Goal: Complete application form: Complete application form

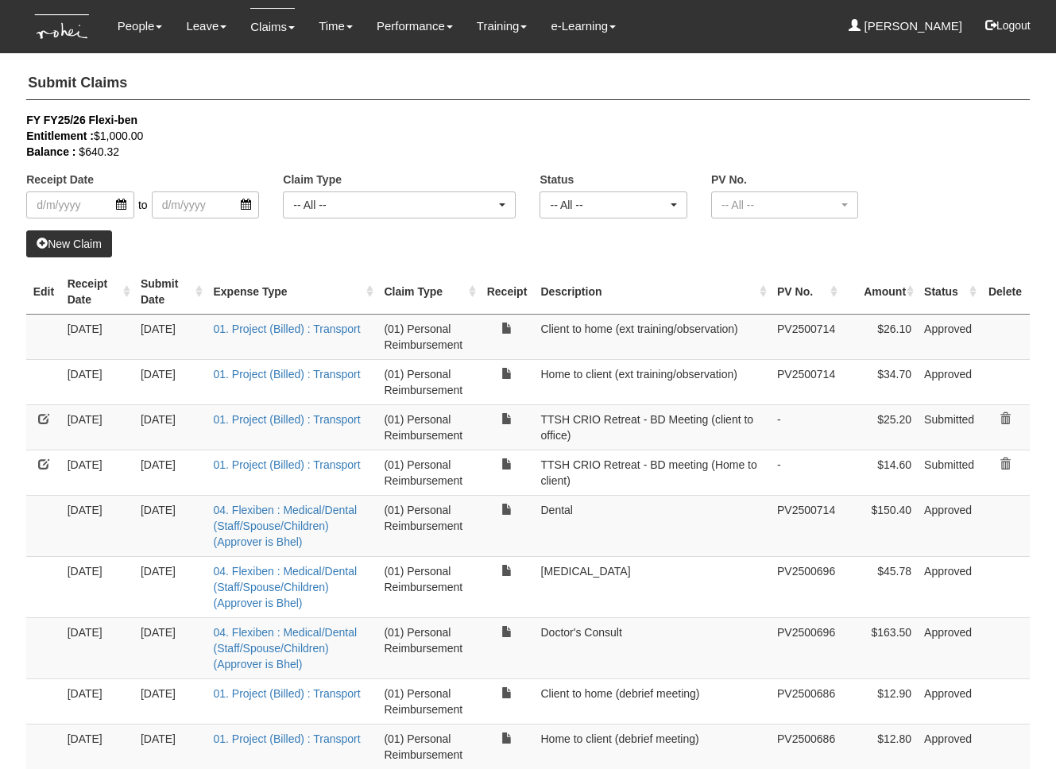
select select "50"
click at [126, 292] on th "Receipt Date" at bounding box center [97, 291] width 73 height 45
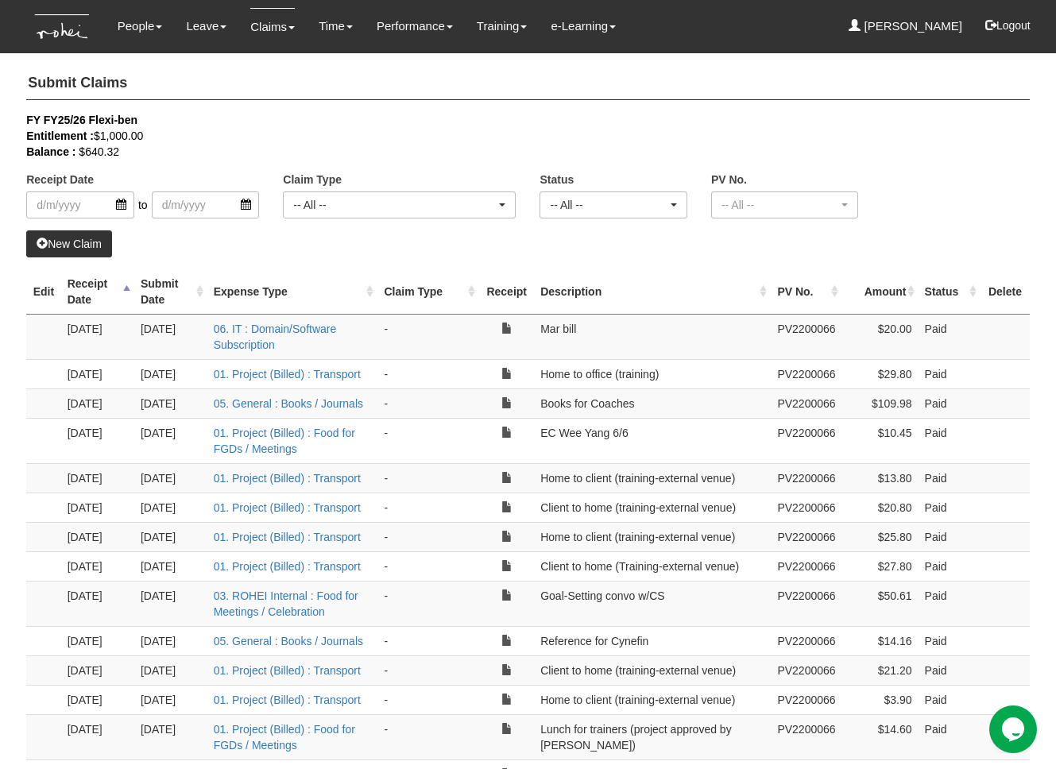
click at [126, 292] on th "Receipt Date" at bounding box center [97, 291] width 73 height 45
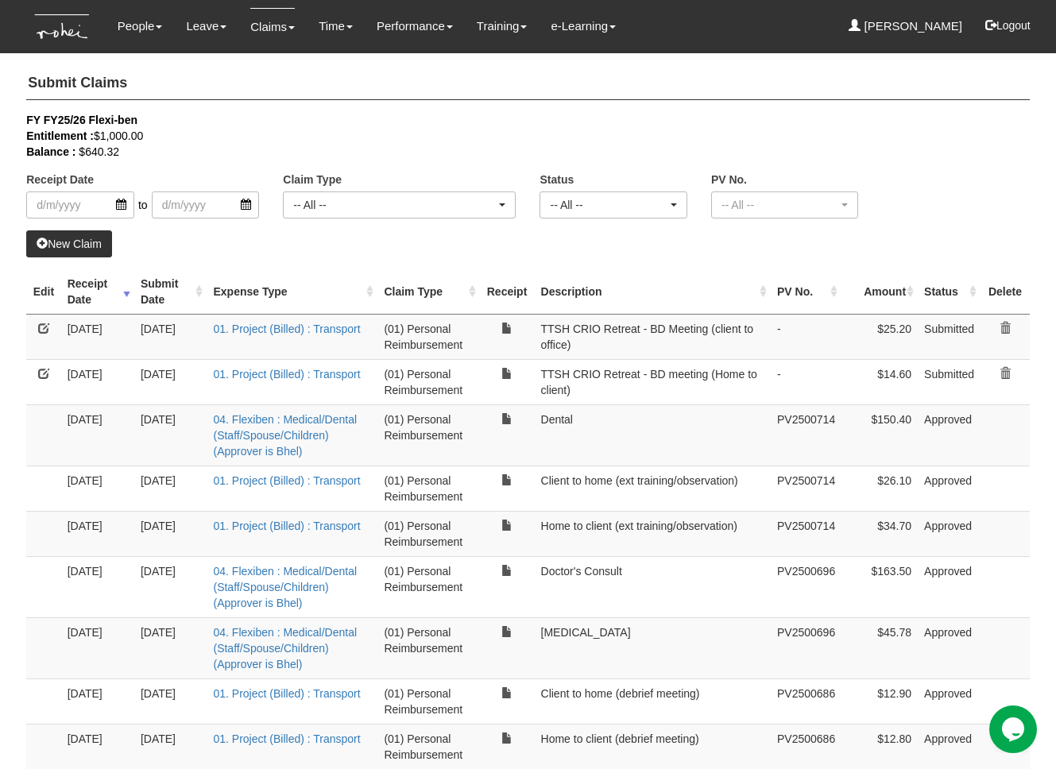
click at [62, 246] on link "New Claim" at bounding box center [69, 243] width 86 height 27
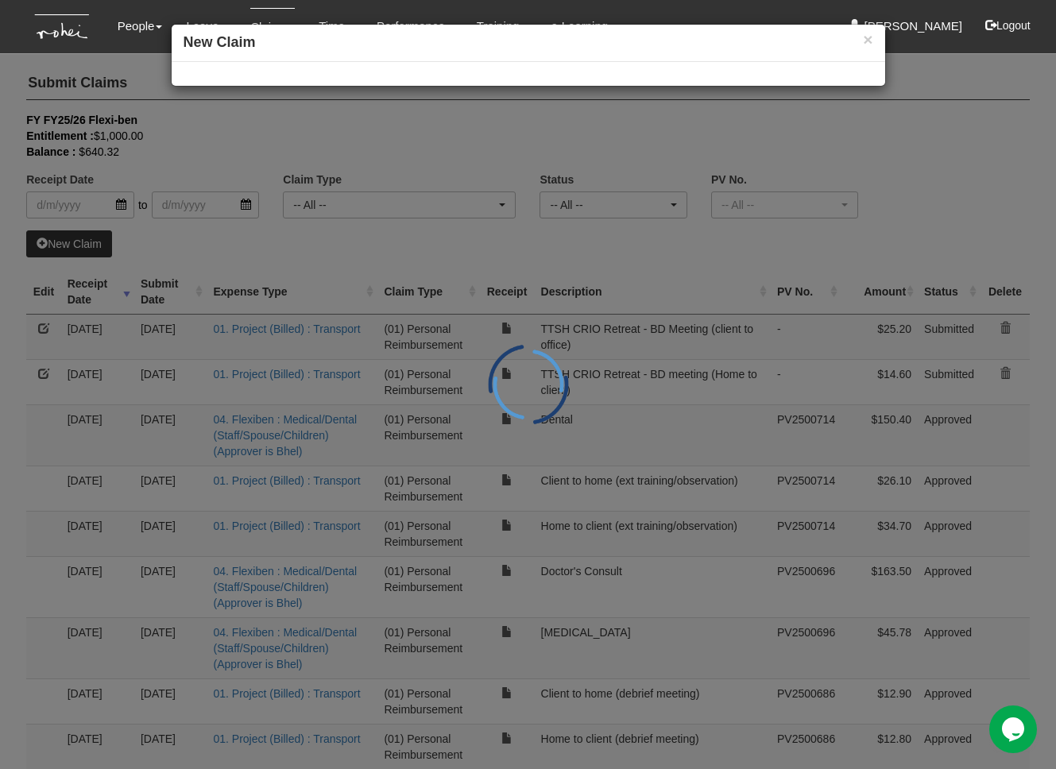
click at [62, 246] on div "× New Claim" at bounding box center [528, 384] width 1056 height 769
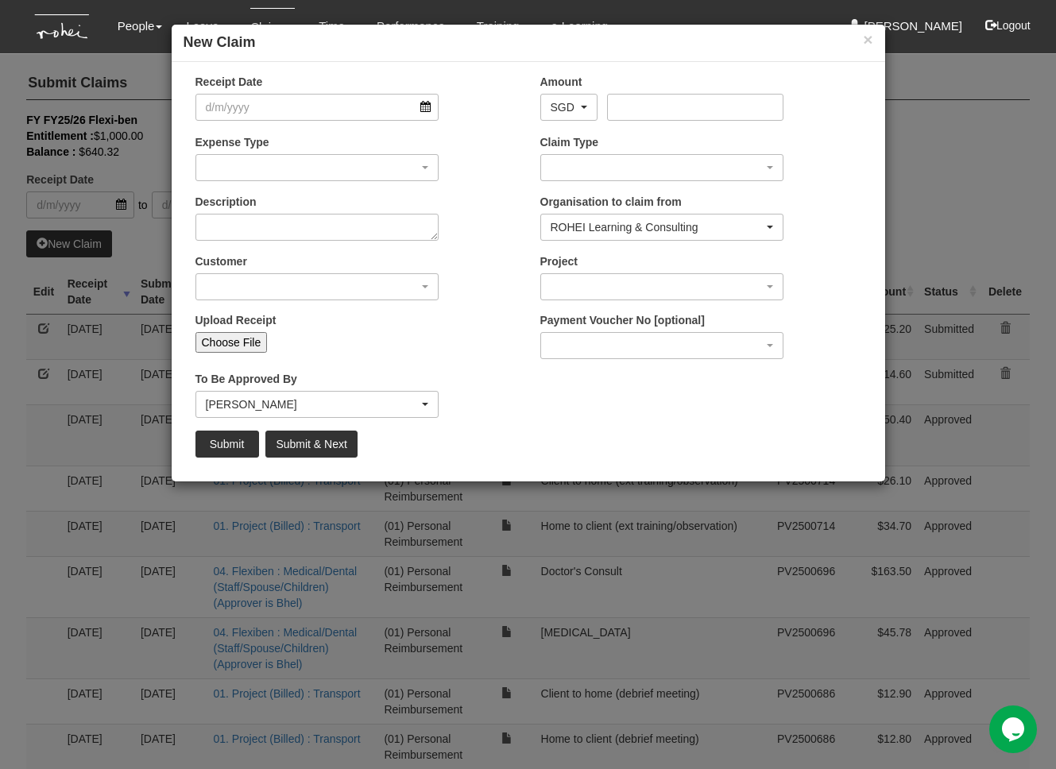
click at [240, 339] on input "Choose File" at bounding box center [231, 342] width 72 height 21
type input "C:\fakepath\Screenshot [DATE] 8.33.59 AM.png"
type input "Choose Another File"
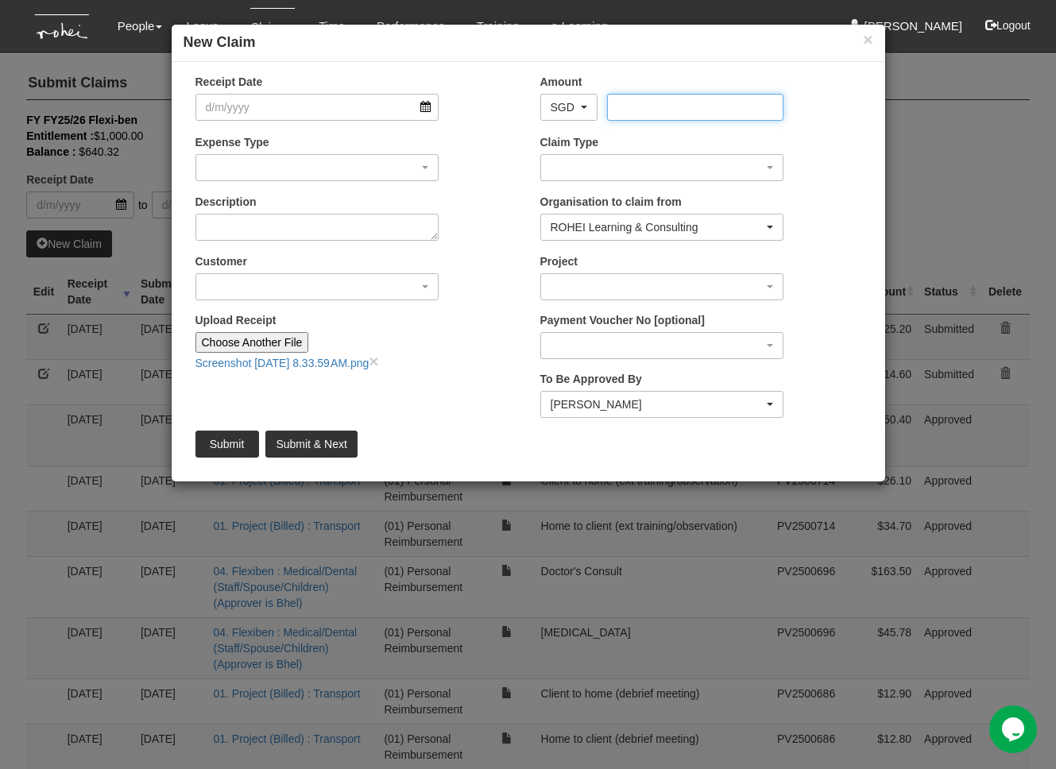
click at [667, 102] on input "Amount" at bounding box center [695, 107] width 176 height 27
type input "28.3"
click at [394, 114] on input "Receipt Date" at bounding box center [317, 107] width 244 height 27
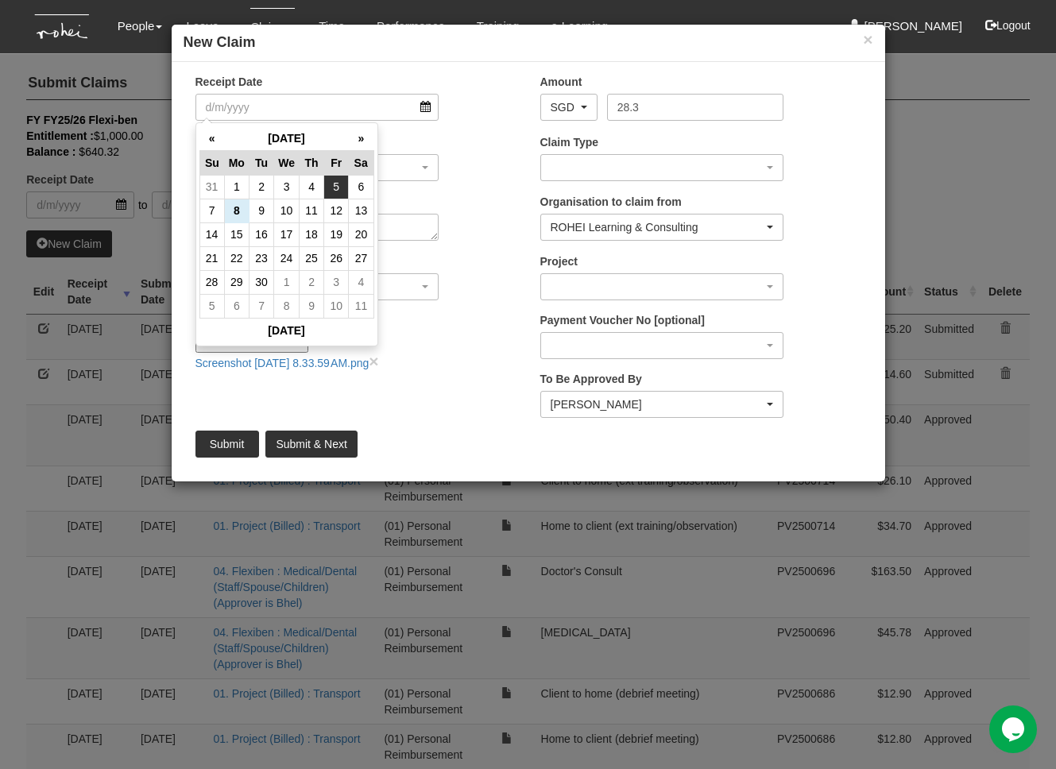
click at [332, 185] on td "5" at bounding box center [336, 187] width 25 height 24
type input "[DATE]"
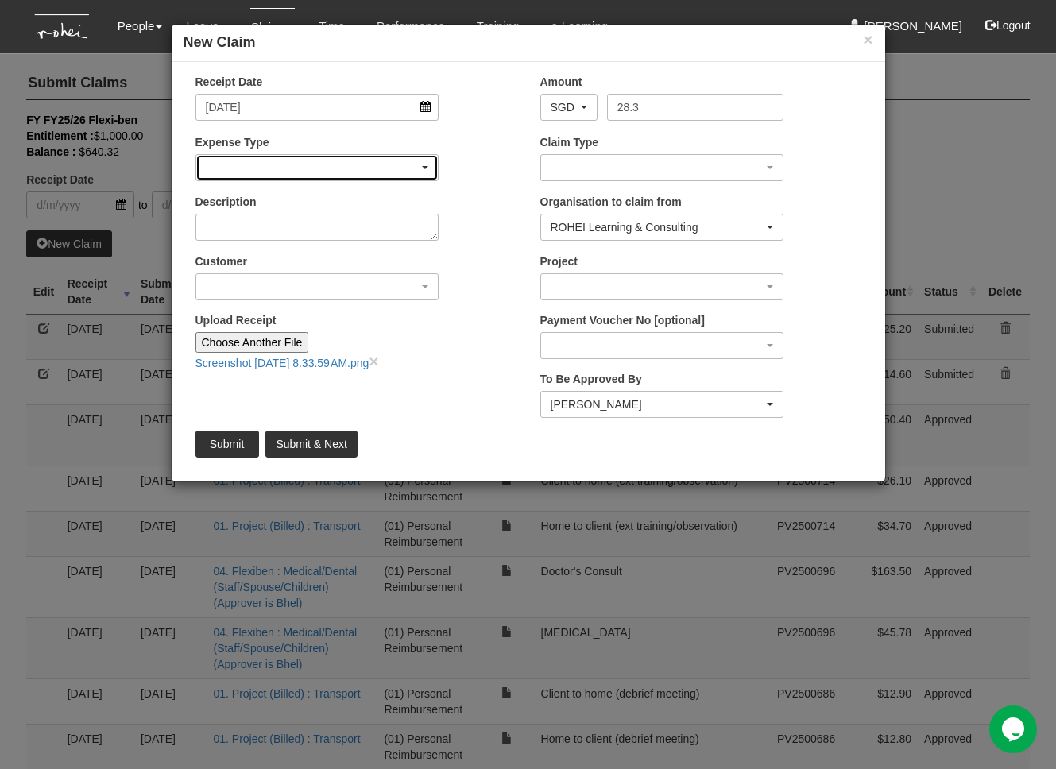
click at [336, 168] on div "button" at bounding box center [317, 167] width 242 height 25
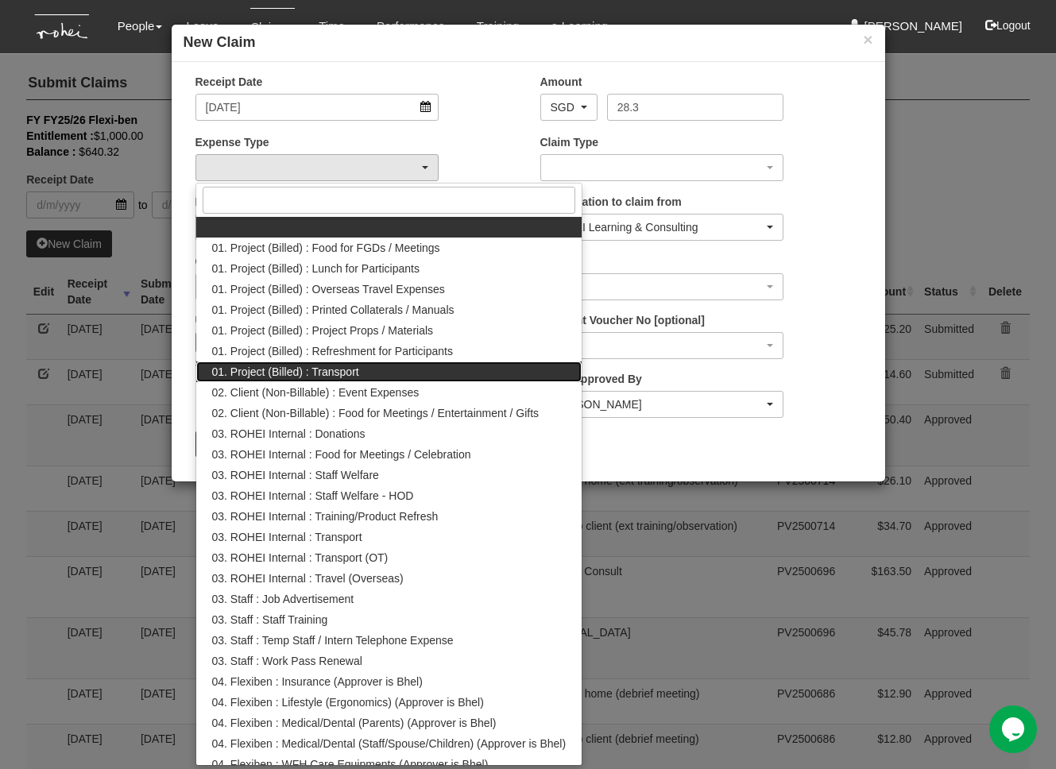
click at [324, 374] on span "01. Project (Billed) : Transport" at bounding box center [285, 372] width 147 height 16
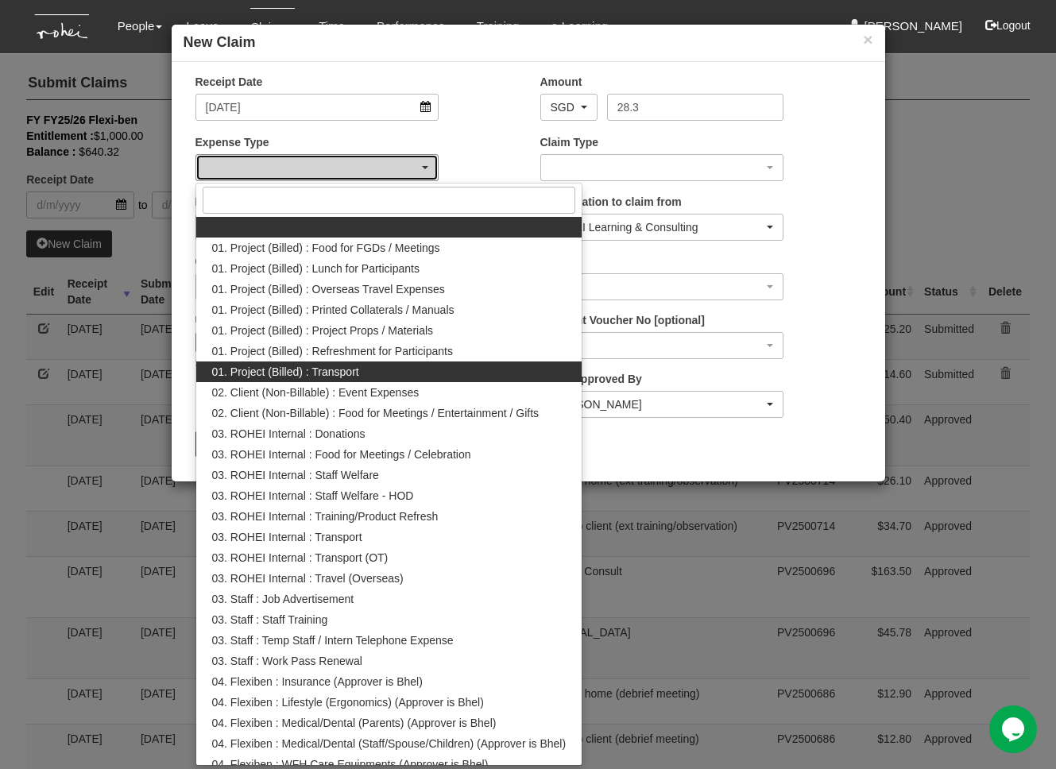
select select "135"
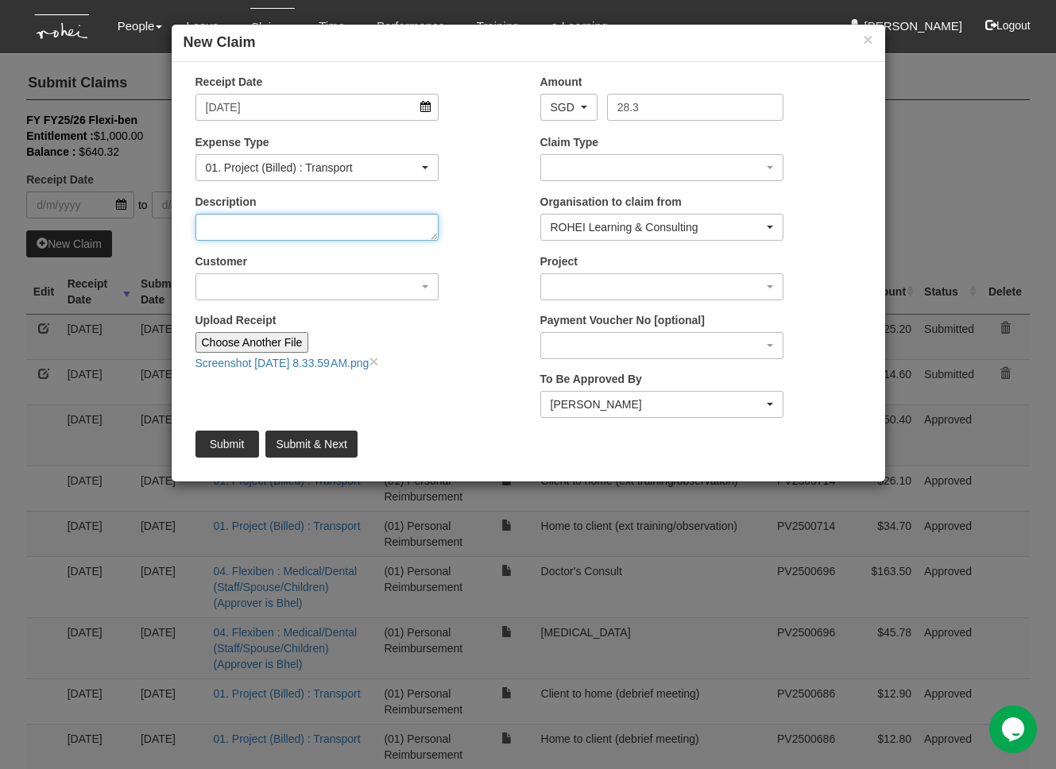
click at [312, 231] on textarea "Description" at bounding box center [317, 227] width 244 height 27
type textarea "Office to home (training+FA+observation)"
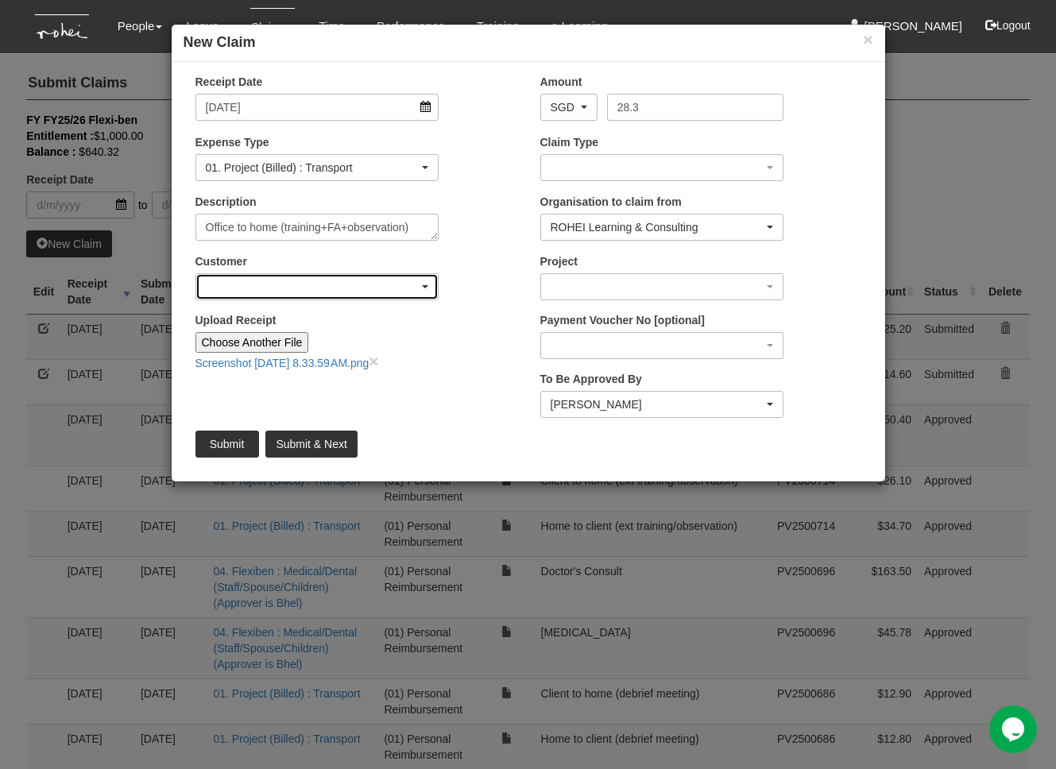
click at [429, 281] on div "button" at bounding box center [317, 286] width 242 height 25
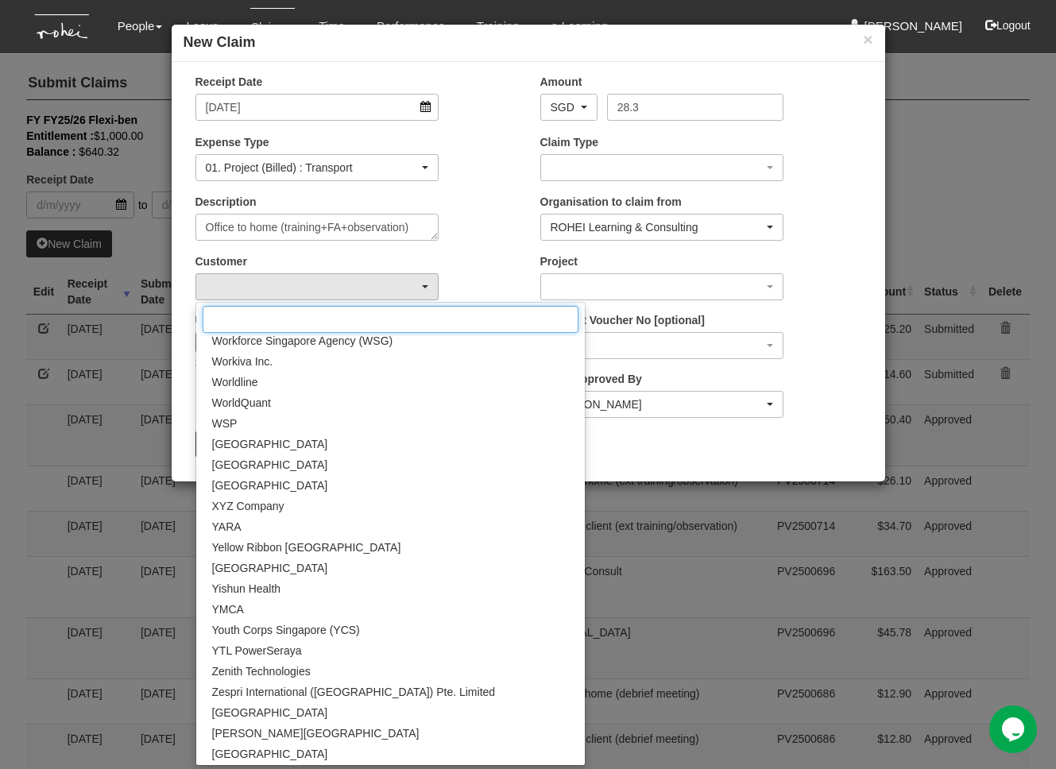
scroll to position [16849, 0]
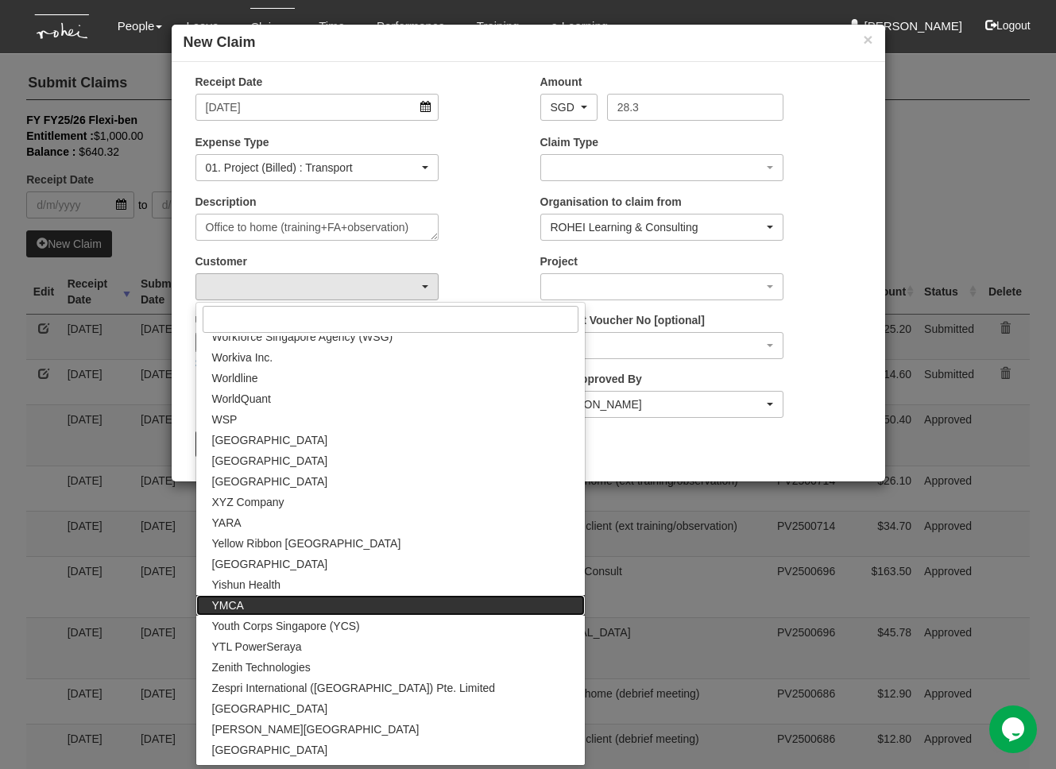
click at [252, 606] on link "YMCA" at bounding box center [390, 605] width 389 height 21
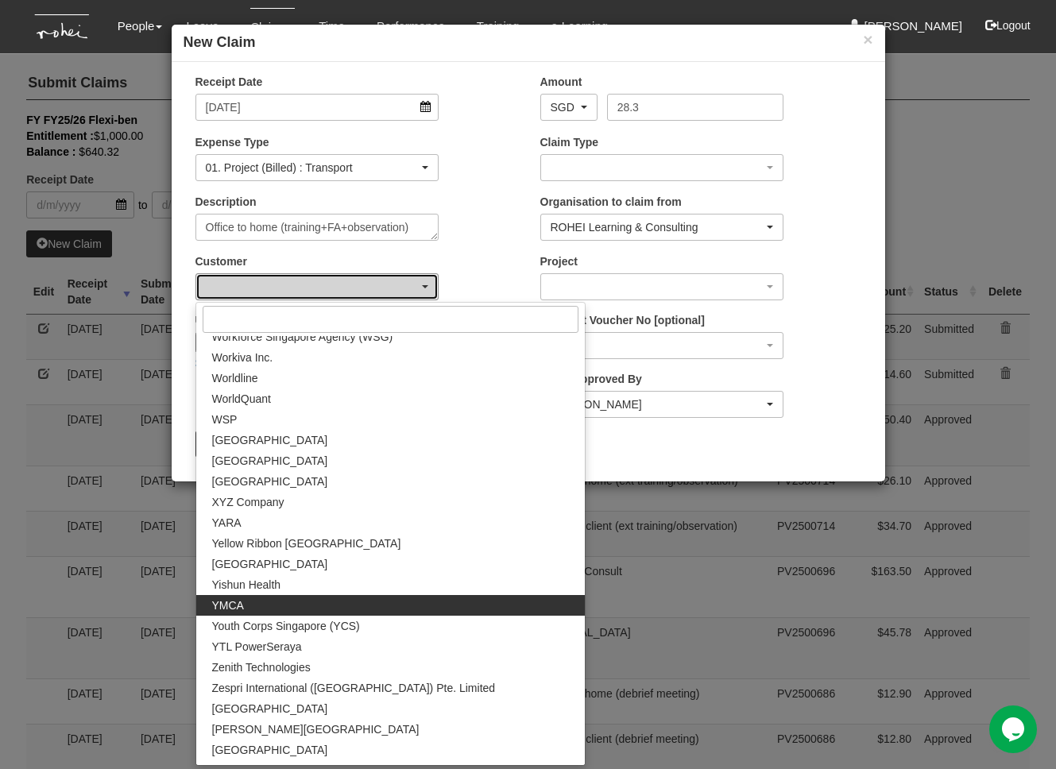
select select "492"
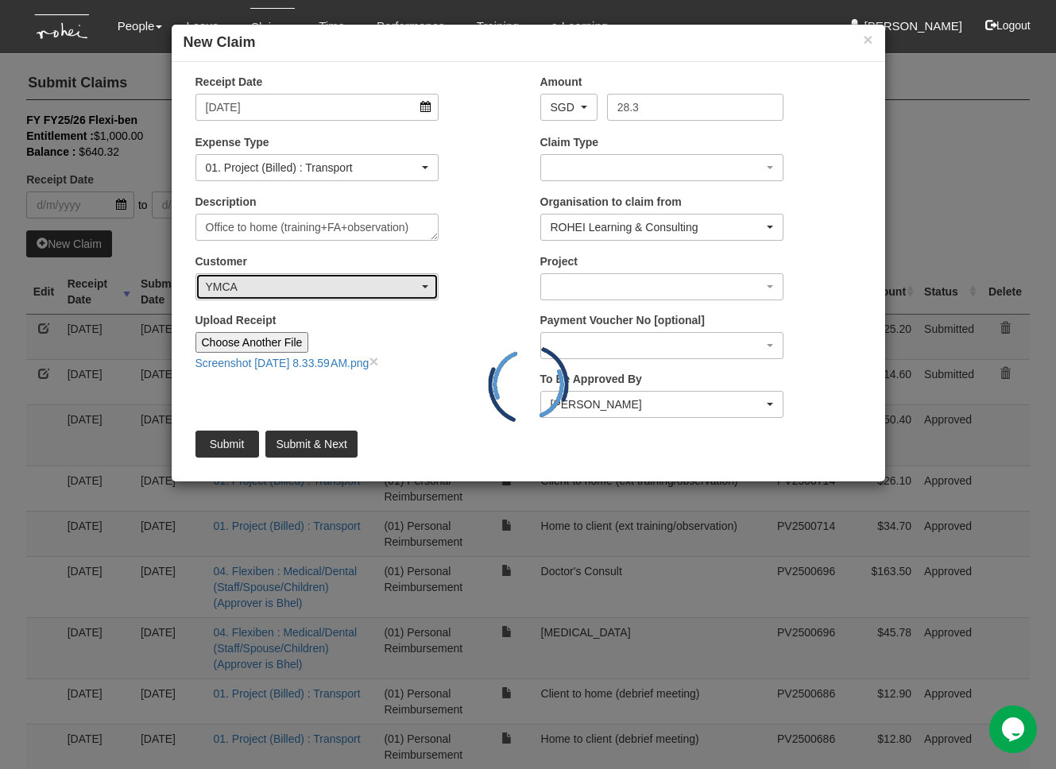
scroll to position [0, 0]
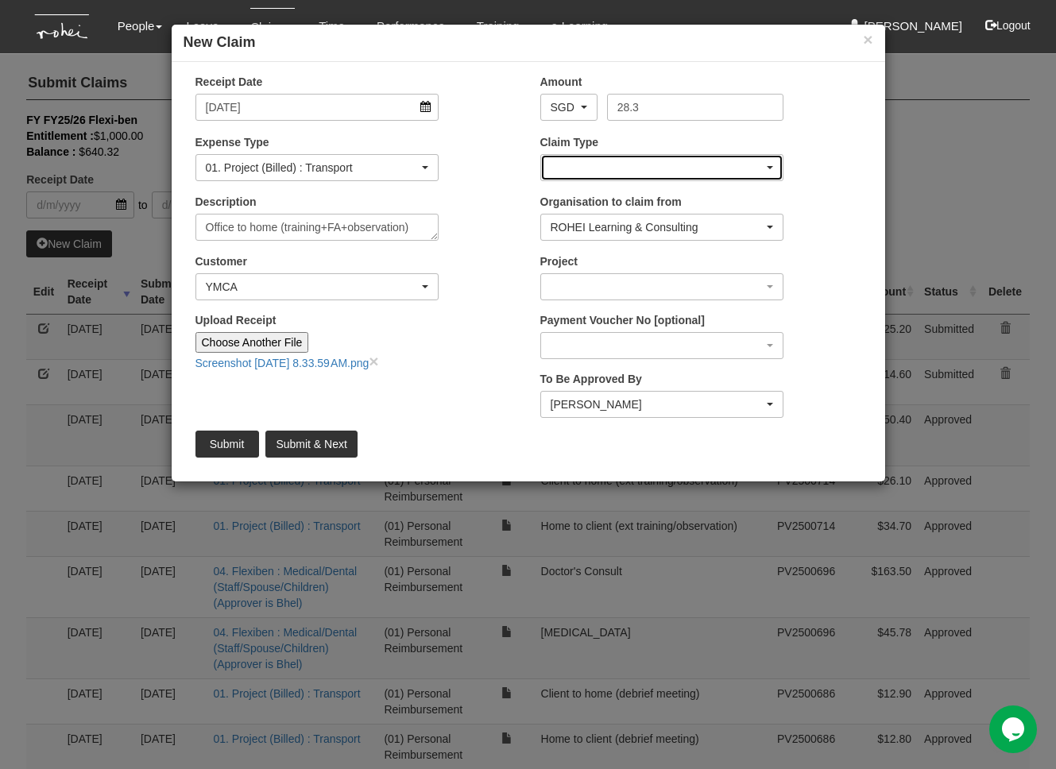
click at [758, 163] on div "button" at bounding box center [662, 167] width 242 height 25
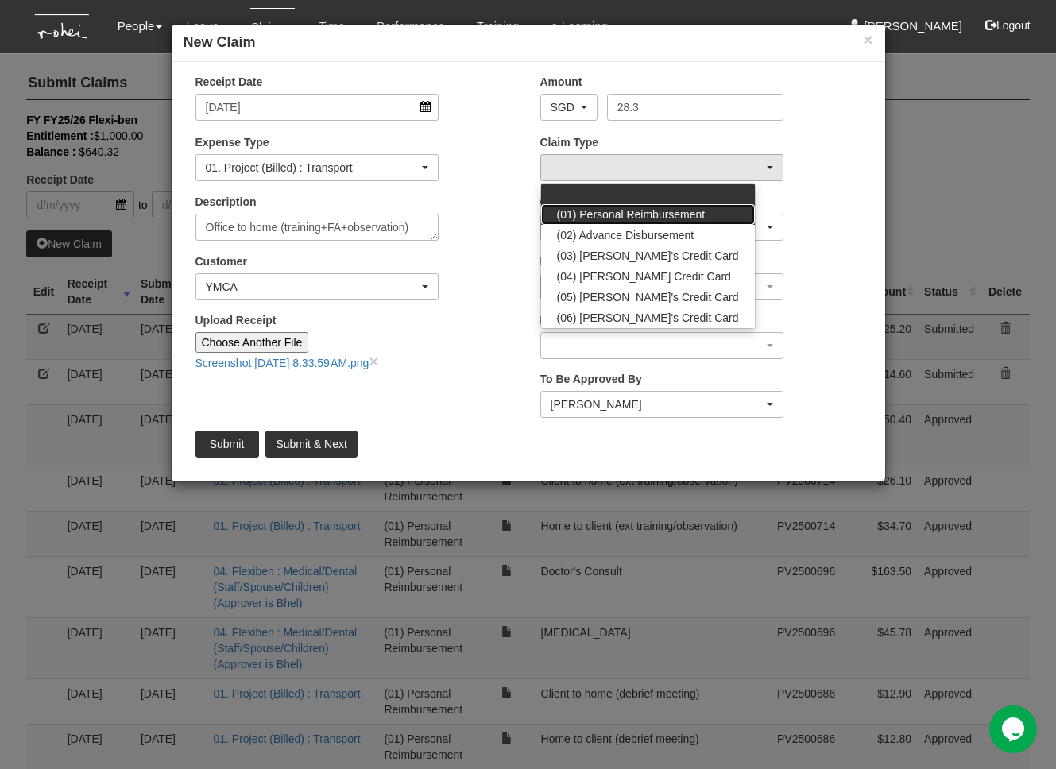
click at [691, 207] on span "(01) Personal Reimbursement" at bounding box center [631, 215] width 149 height 16
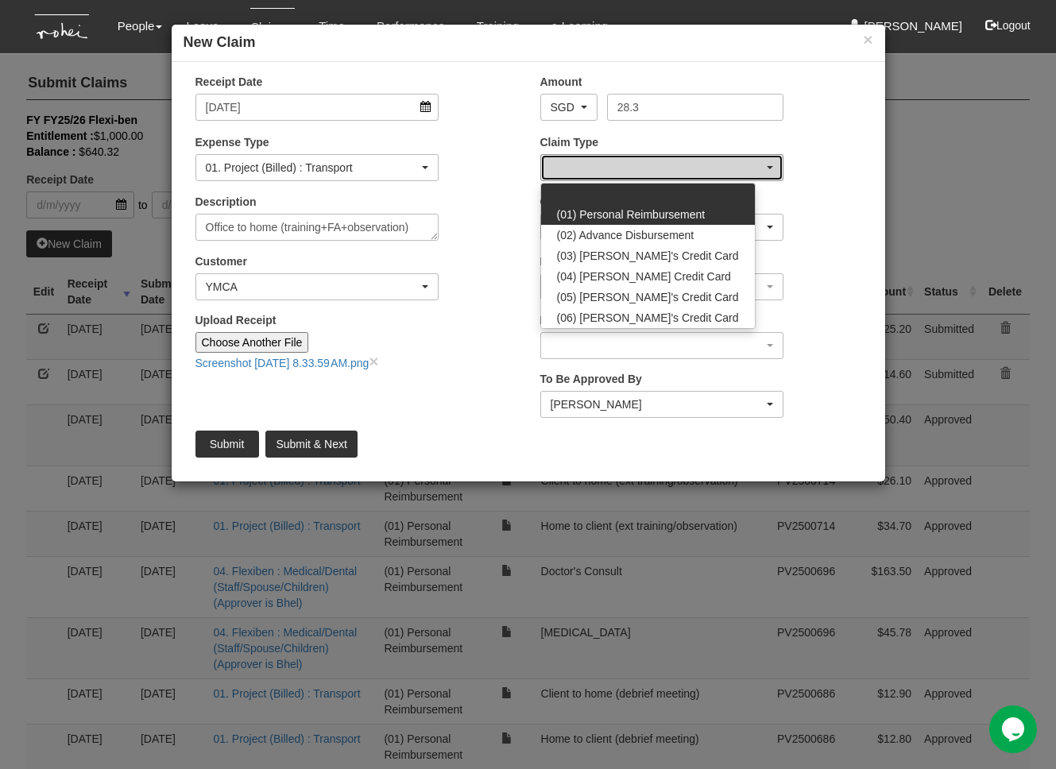
select select "14"
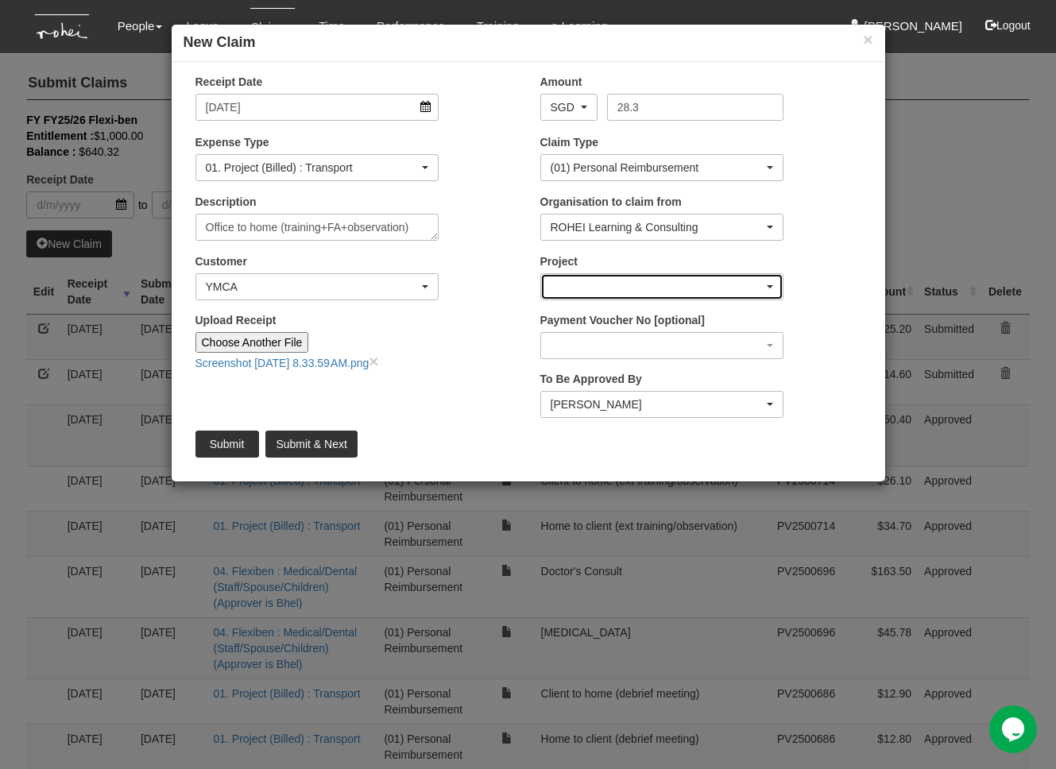
click at [664, 288] on div "button" at bounding box center [662, 286] width 242 height 25
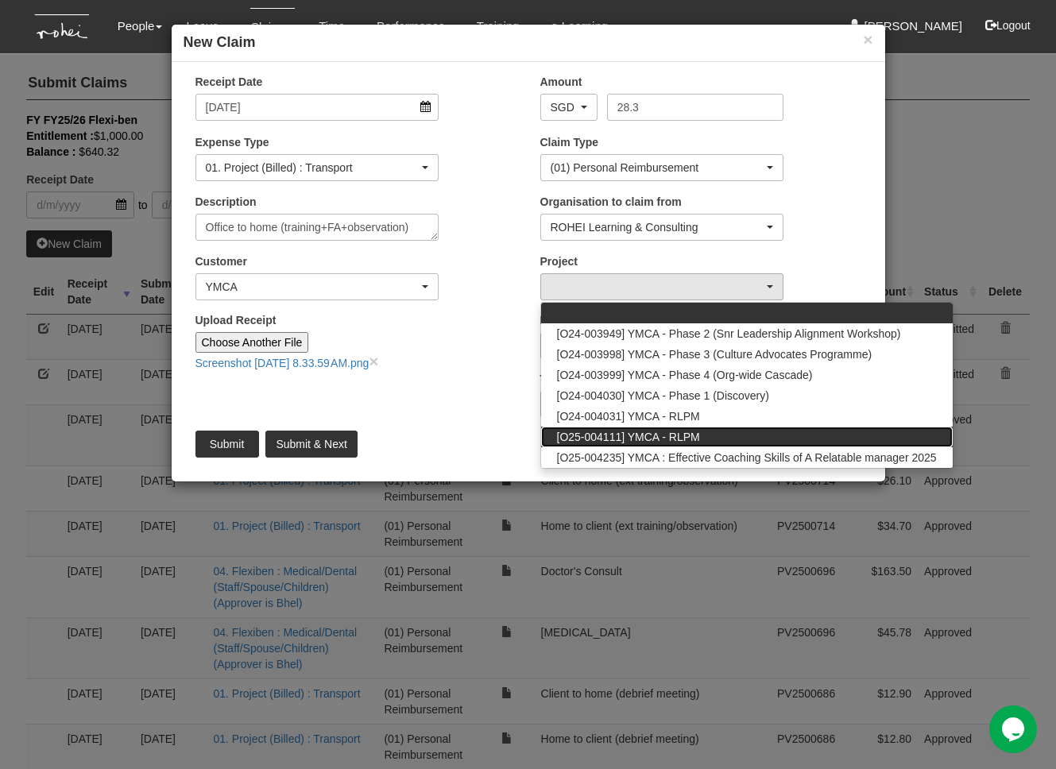
click at [680, 432] on span "[O25-004111] YMCA - RLPM" at bounding box center [628, 437] width 143 height 16
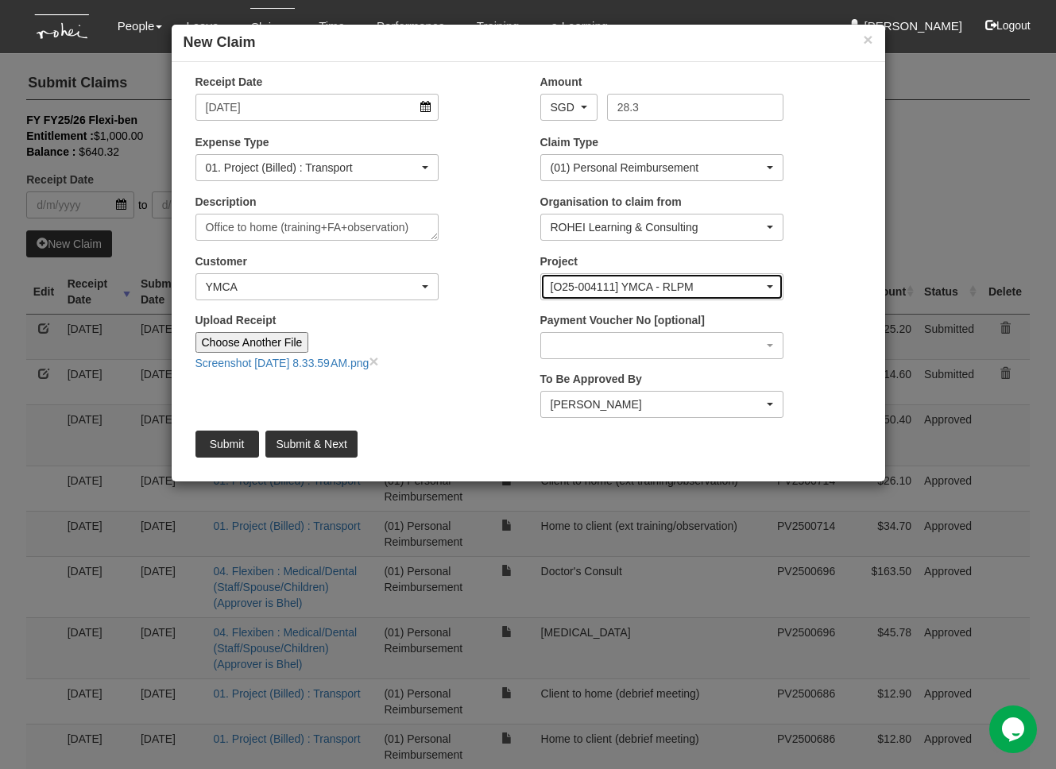
click at [643, 292] on div "[O25-004111] YMCA - RLPM" at bounding box center [658, 287] width 214 height 16
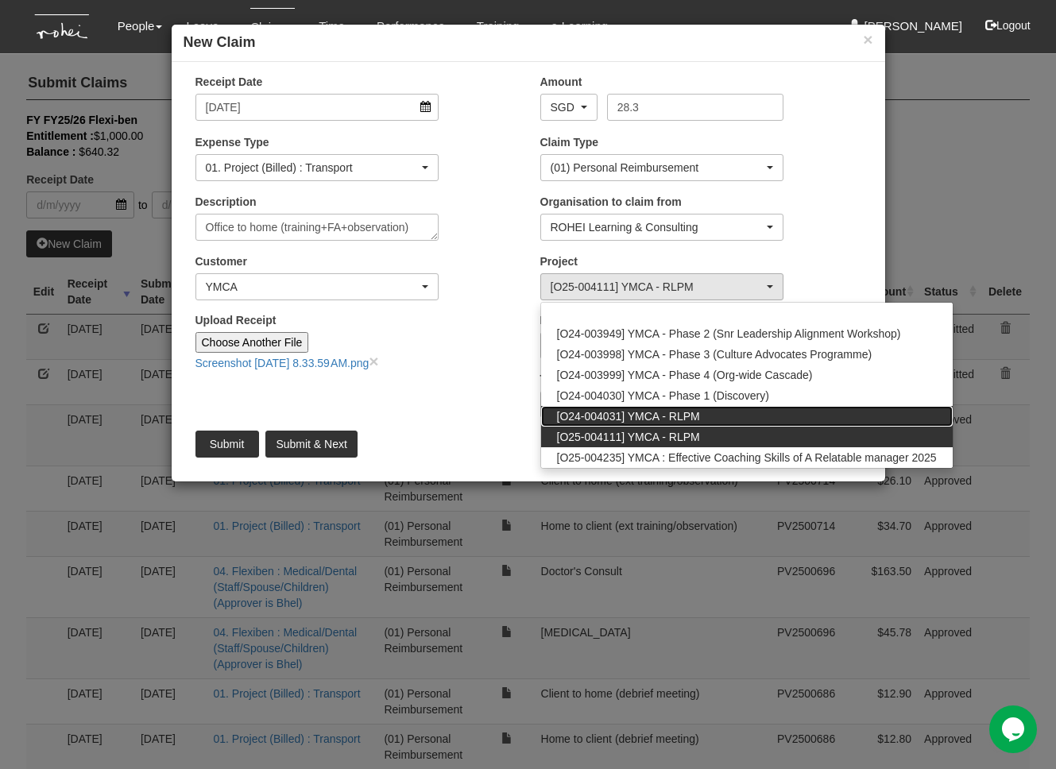
click at [668, 413] on span "[O24-004031] YMCA - RLPM" at bounding box center [628, 416] width 143 height 16
select select "2657"
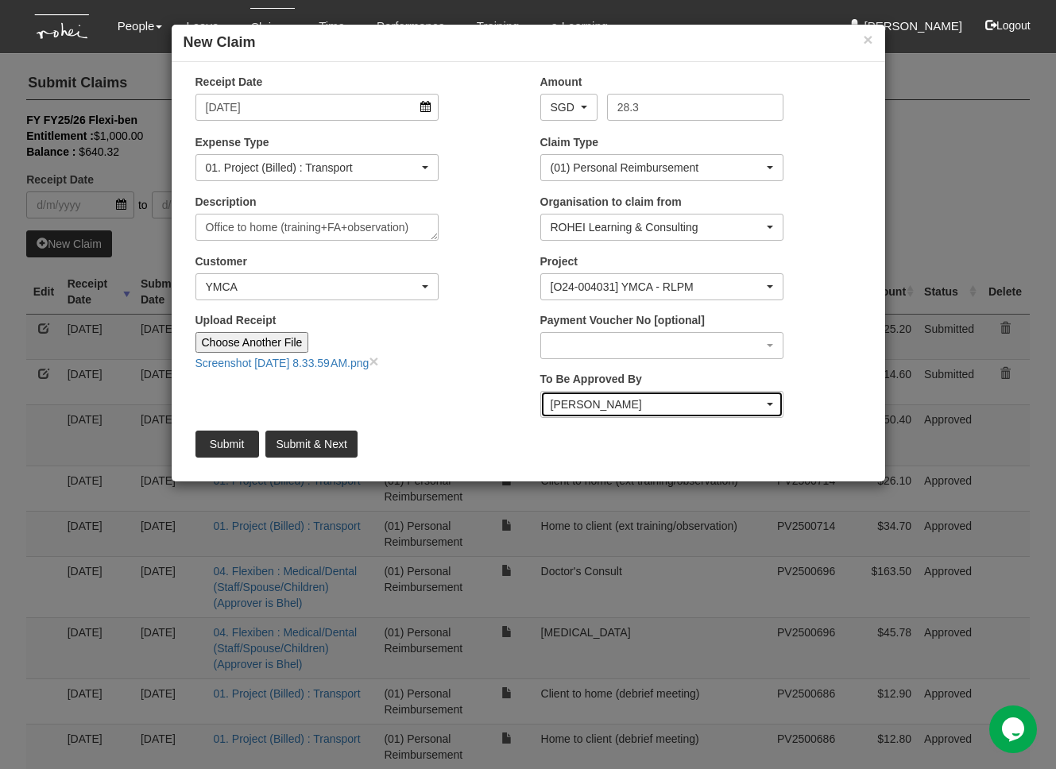
click at [681, 404] on div "[PERSON_NAME]" at bounding box center [658, 405] width 214 height 16
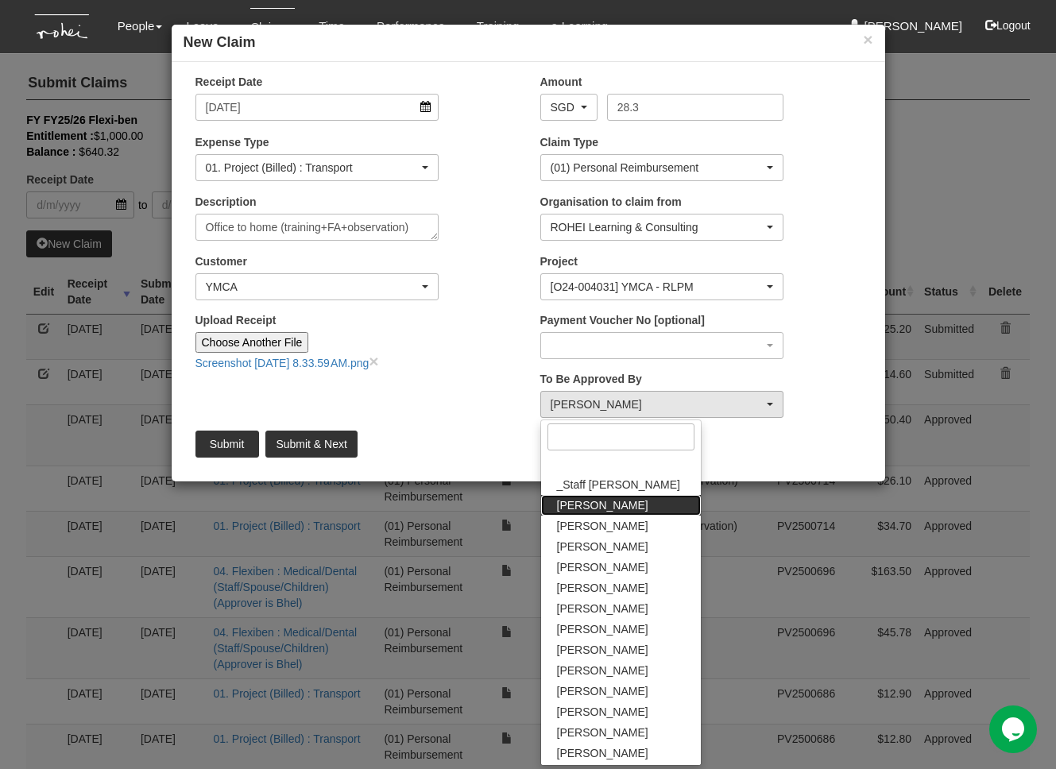
click at [621, 506] on link "[PERSON_NAME]" at bounding box center [621, 505] width 160 height 21
select select "bab5243c-beed-41fc-b362-49a7e6e66dc1"
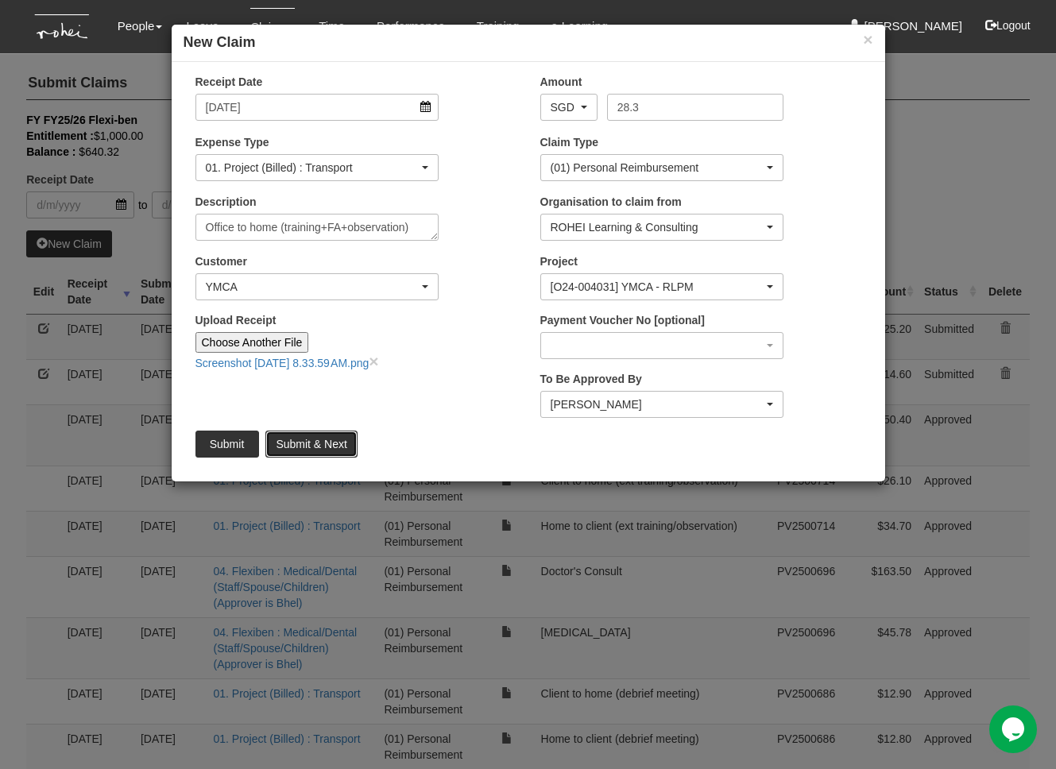
click at [312, 440] on input "Submit & Next" at bounding box center [310, 444] width 91 height 27
type input "Choose File"
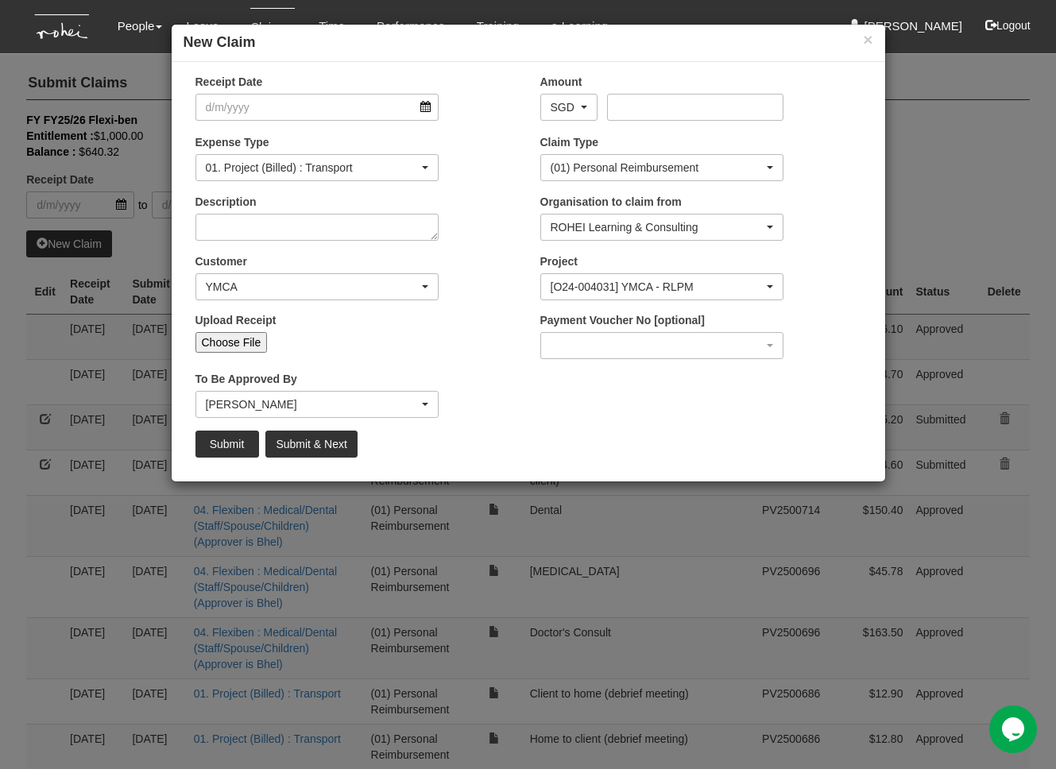
click at [234, 343] on input "Choose File" at bounding box center [231, 342] width 72 height 21
type input "C:\fakepath\Screenshot [DATE] 8.34.18 AM.png"
type input "Choose Another File"
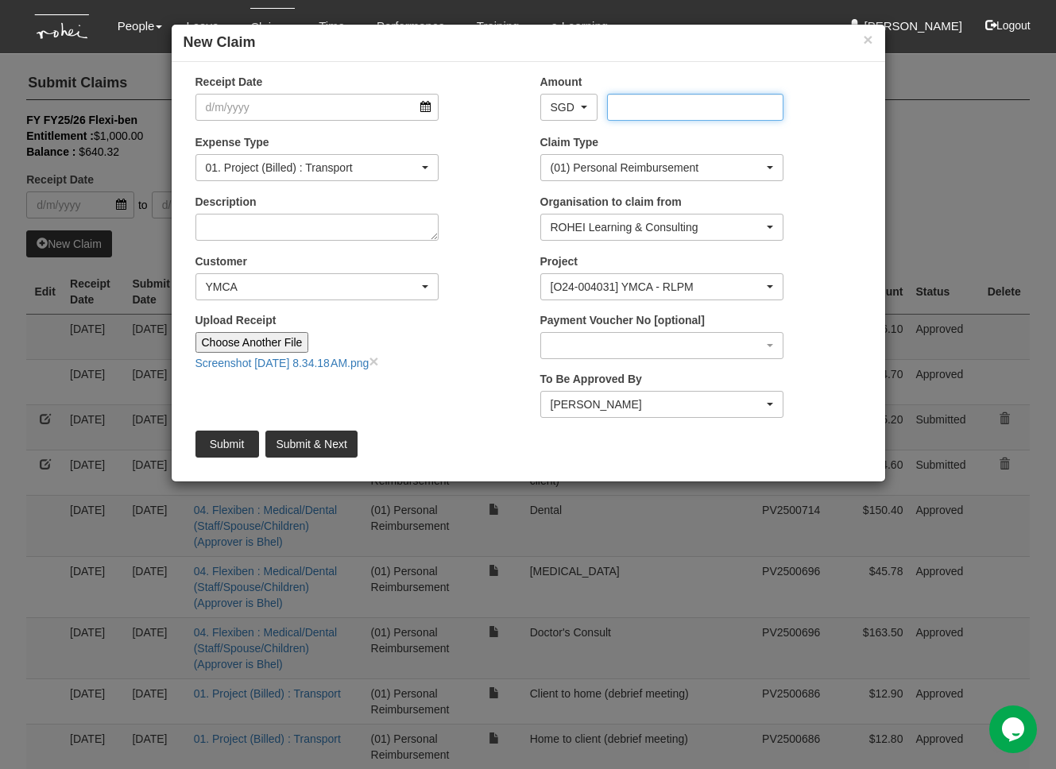
click at [648, 98] on input "Amount" at bounding box center [695, 107] width 176 height 27
type input "24.2"
click at [324, 113] on input "Receipt Date" at bounding box center [317, 107] width 244 height 27
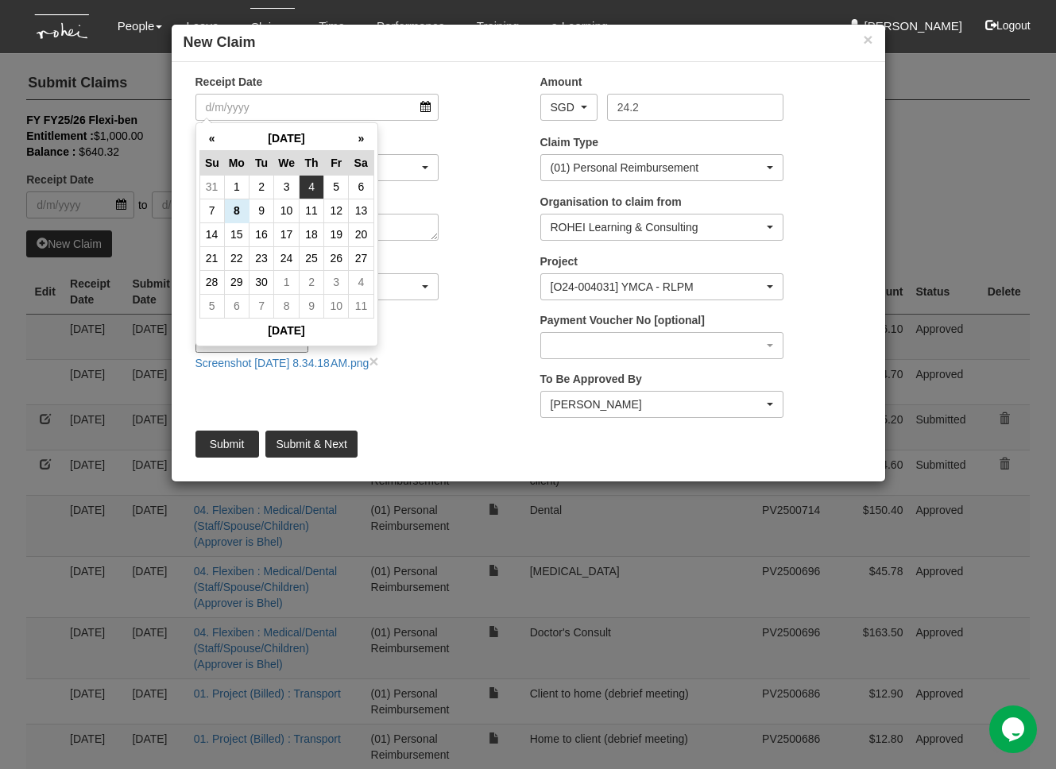
click at [315, 187] on td "4" at bounding box center [312, 187] width 25 height 24
type input "[DATE]"
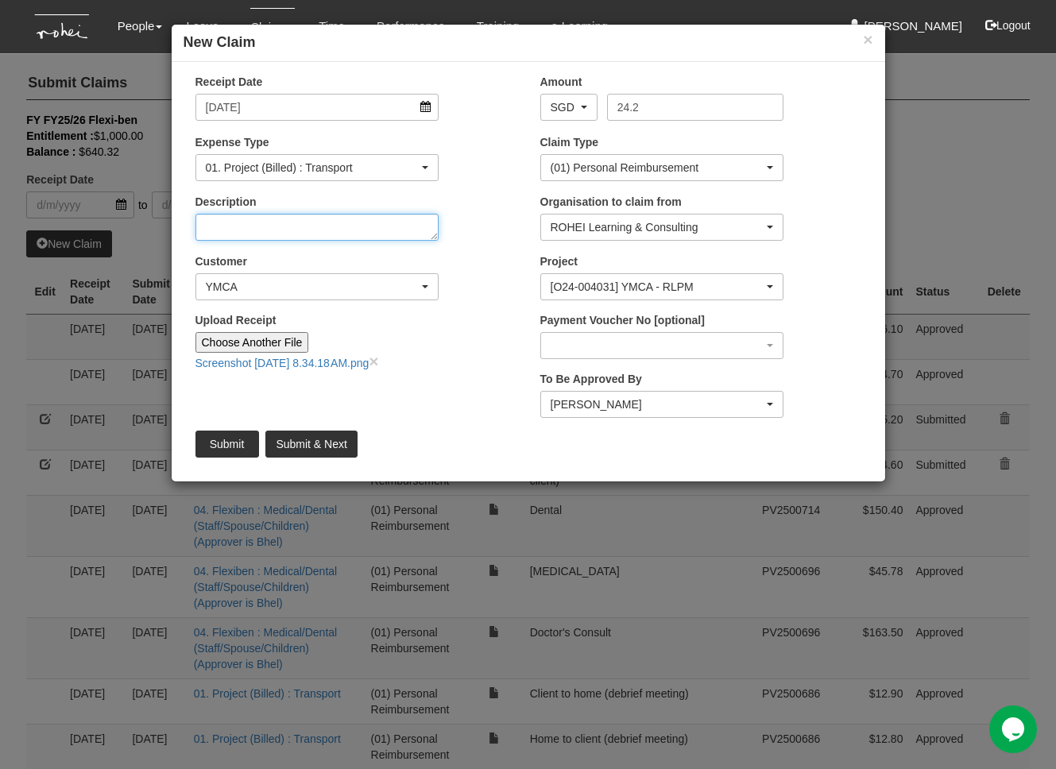
click at [302, 222] on textarea "Description" at bounding box center [317, 227] width 244 height 27
type textarea "Office to home (rtr"
select select "50"
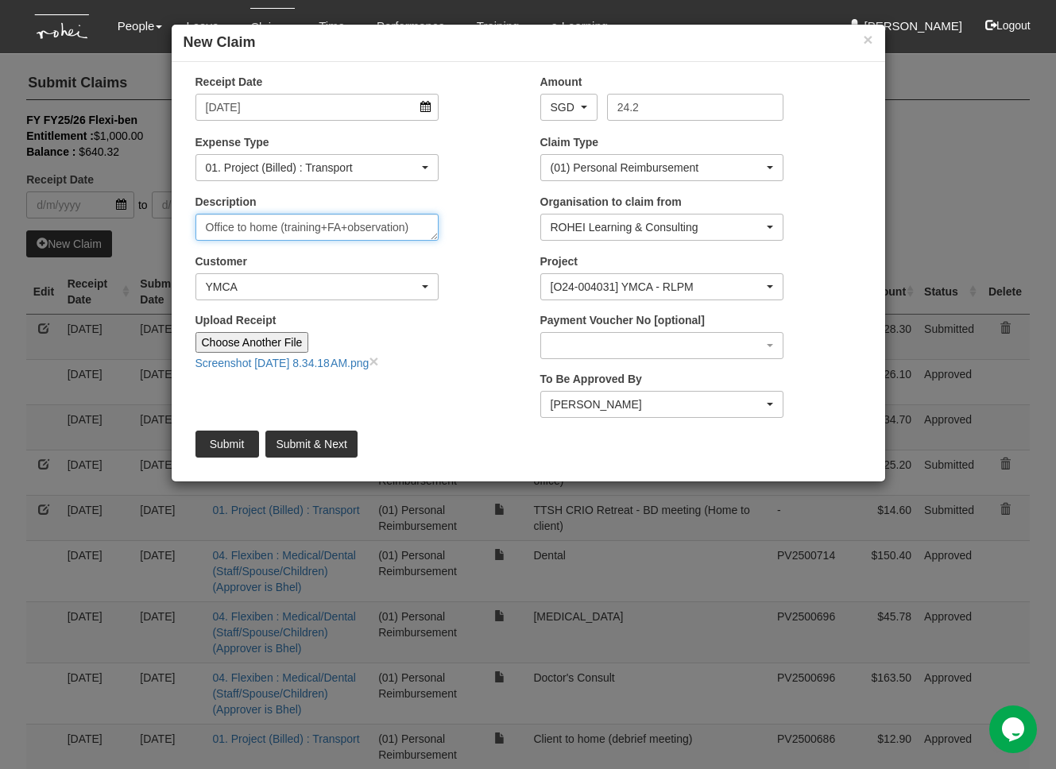
type textarea "Office to home (training+FA+observation)"
click at [238, 439] on input "Submit" at bounding box center [227, 444] width 64 height 27
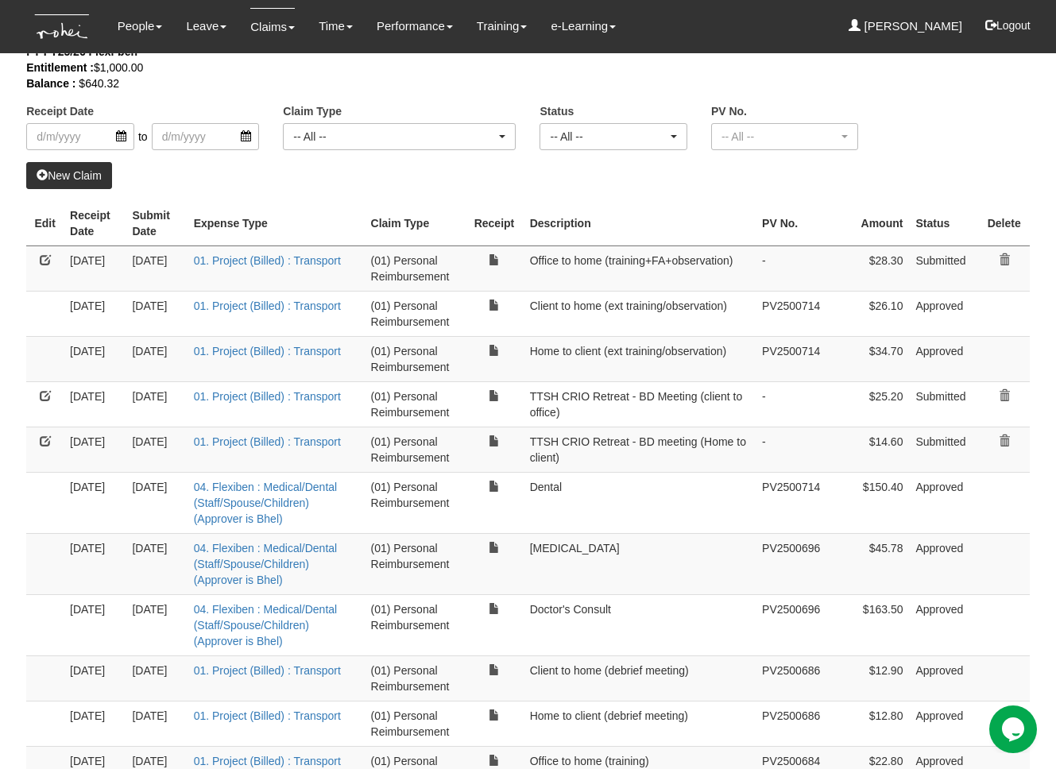
scroll to position [71, 0]
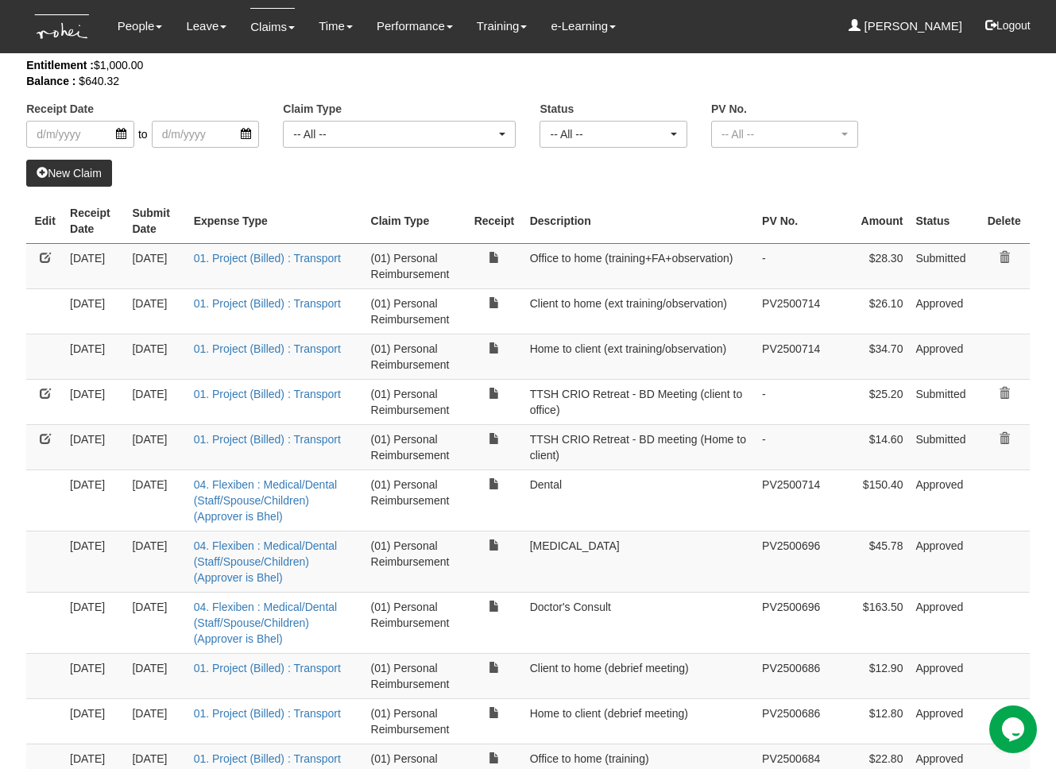
select select "50"
